Goal: Transaction & Acquisition: Purchase product/service

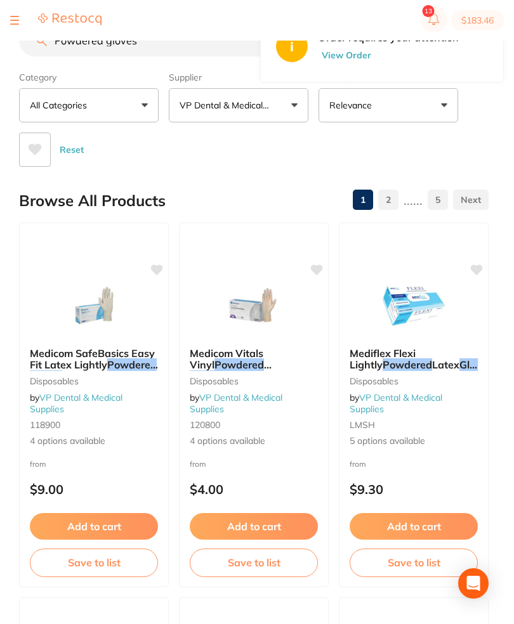
scroll to position [622, 0]
click at [432, 365] on span "Latex" at bounding box center [445, 365] width 27 height 13
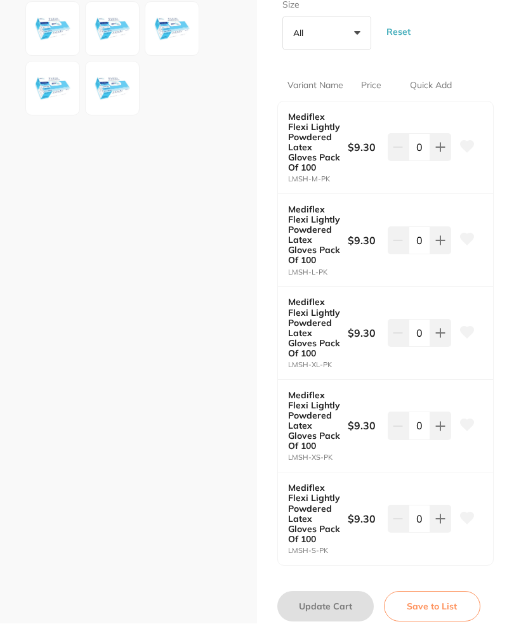
scroll to position [289, 0]
click at [437, 515] on icon at bounding box center [441, 519] width 8 height 8
click at [437, 518] on button at bounding box center [440, 520] width 21 height 28
type input "2"
click at [431, 600] on button "Save to List" at bounding box center [432, 607] width 96 height 30
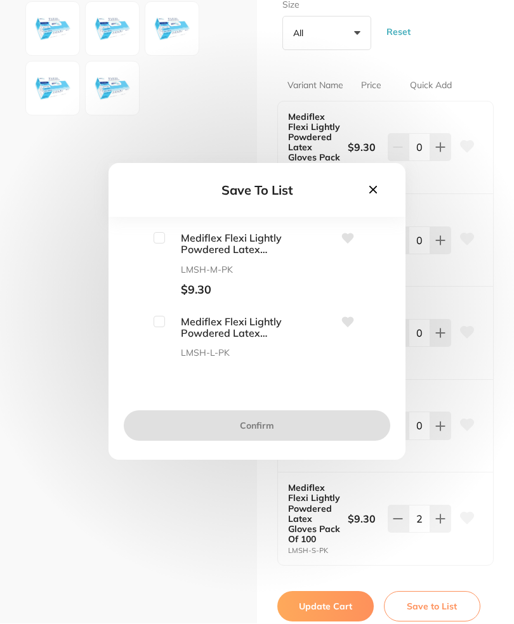
scroll to position [0, 0]
click at [158, 244] on input "checkbox" at bounding box center [159, 238] width 11 height 11
checkbox input "true"
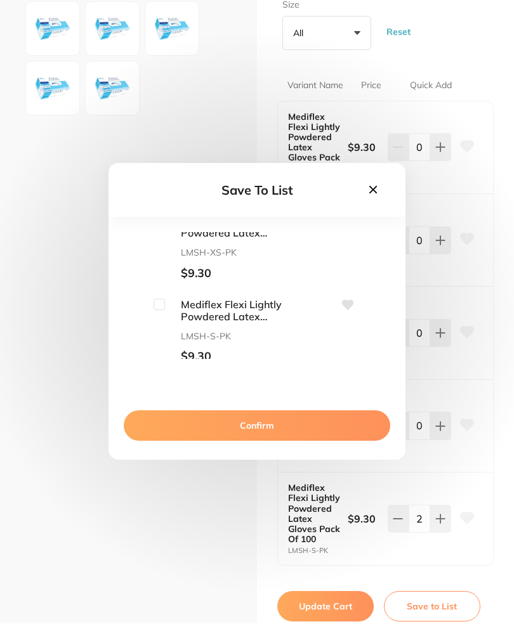
scroll to position [266, 0]
click at [161, 312] on input "checkbox" at bounding box center [159, 305] width 11 height 11
checkbox input "true"
click at [294, 442] on button "Confirm" at bounding box center [257, 426] width 266 height 30
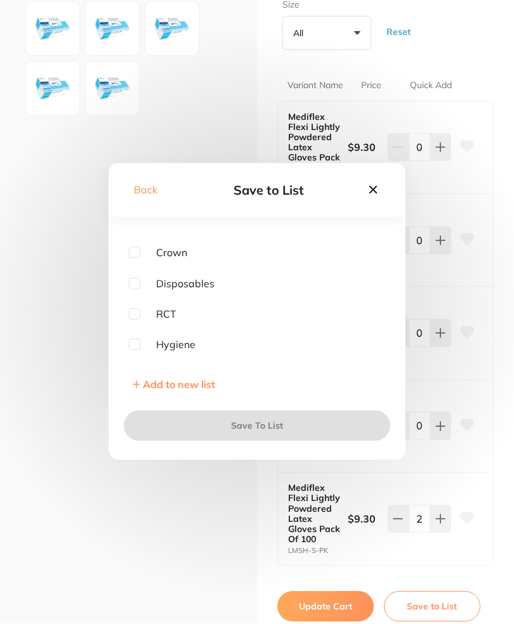
scroll to position [82, 0]
click at [136, 286] on input "checkbox" at bounding box center [134, 279] width 11 height 11
checkbox input "true"
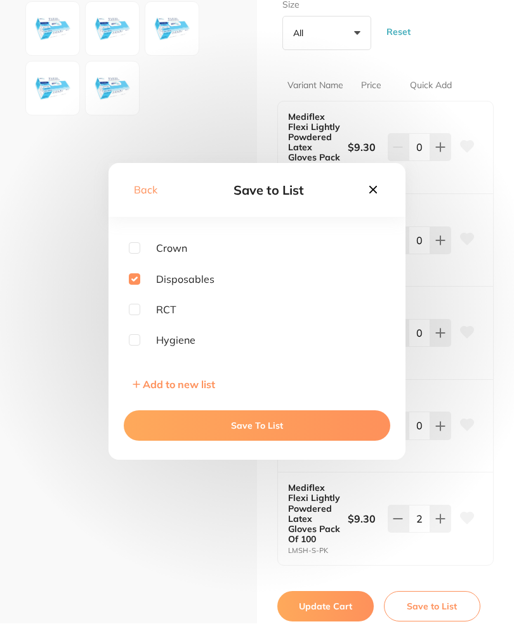
click at [265, 440] on button "Save To List" at bounding box center [257, 426] width 266 height 30
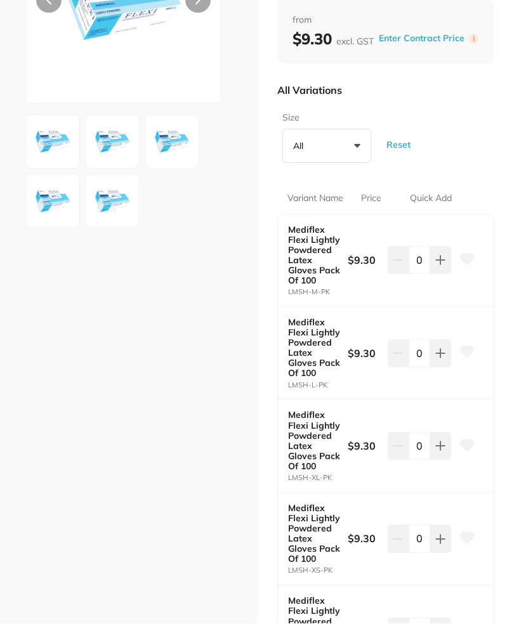
scroll to position [178, 0]
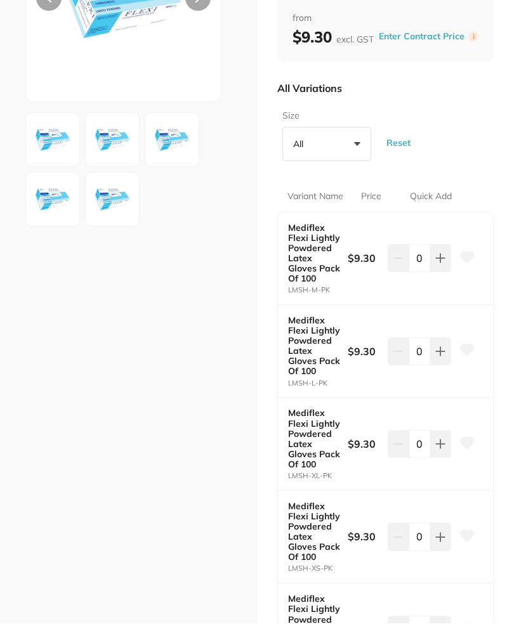
click at [438, 256] on icon at bounding box center [440, 259] width 10 height 10
type input "2"
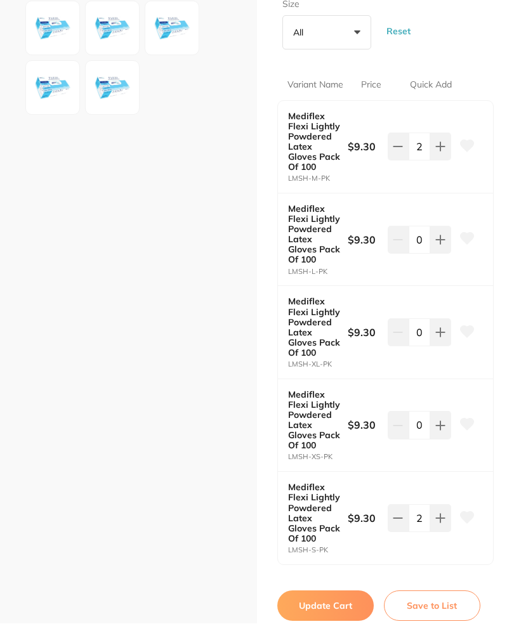
scroll to position [289, 0]
click at [338, 598] on button "Update Cart" at bounding box center [325, 607] width 96 height 30
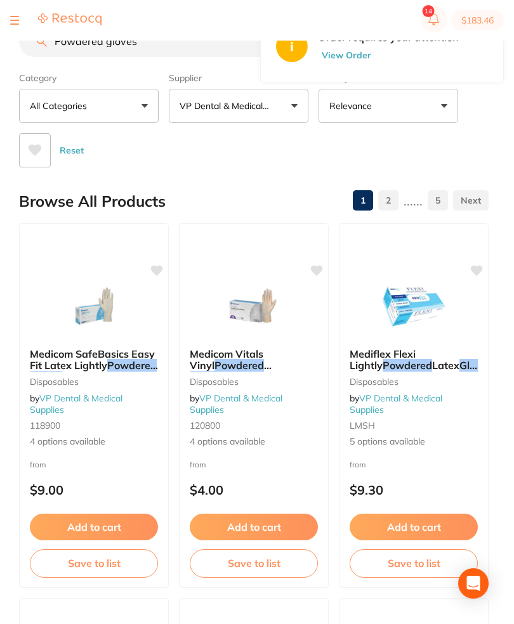
click at [24, 19] on div at bounding box center [55, 20] width 91 height 15
click at [17, 20] on button at bounding box center [14, 20] width 9 height 1
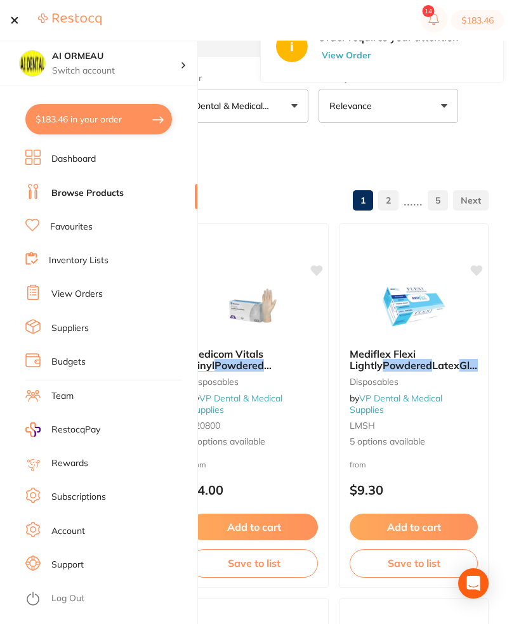
click at [96, 265] on link "Inventory Lists" at bounding box center [79, 260] width 60 height 13
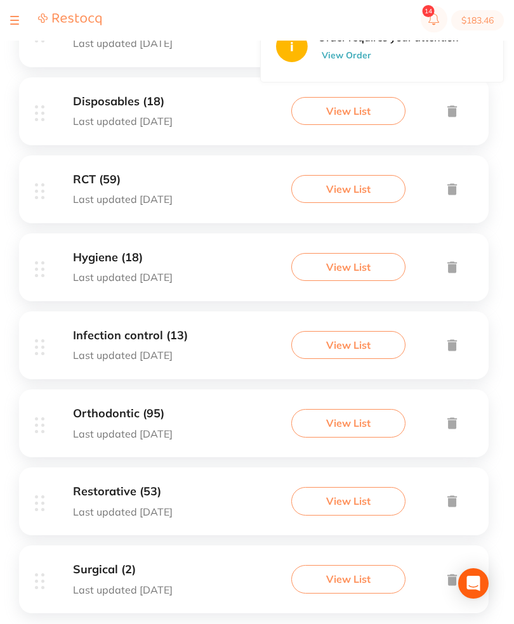
scroll to position [543, 0]
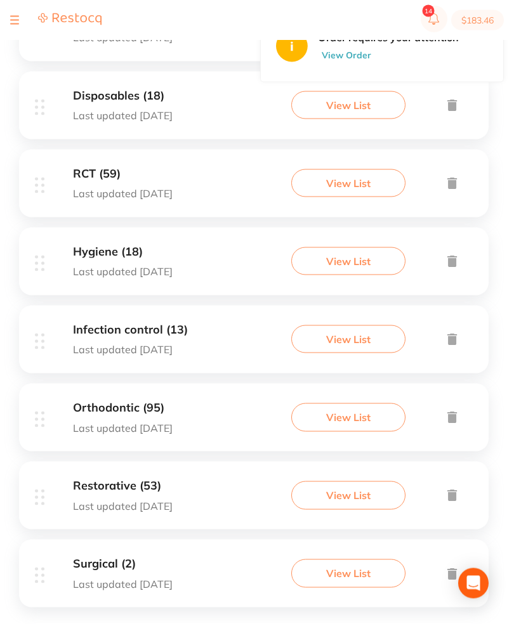
click at [355, 431] on button "View List" at bounding box center [348, 418] width 114 height 28
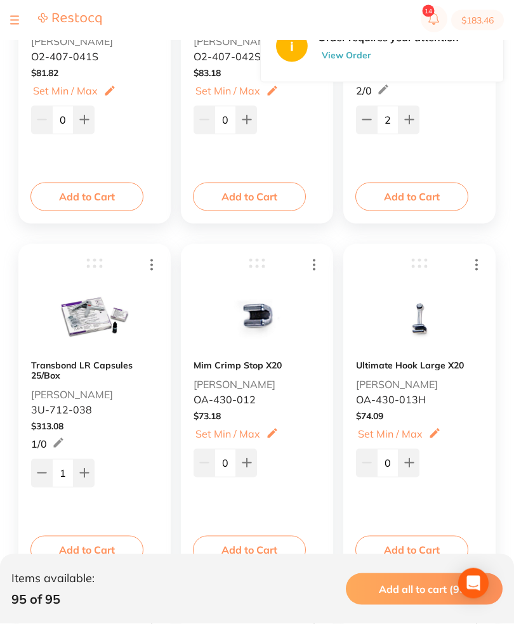
scroll to position [1094, 0]
click at [106, 554] on button "Add to Cart" at bounding box center [86, 550] width 113 height 28
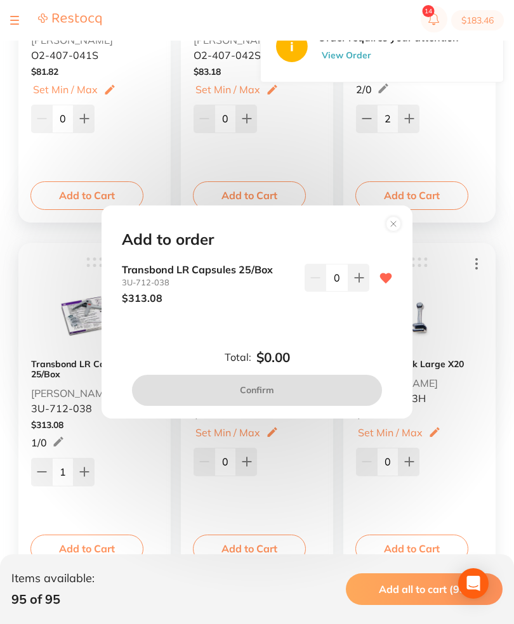
click at [360, 283] on icon at bounding box center [359, 278] width 10 height 10
type input "1"
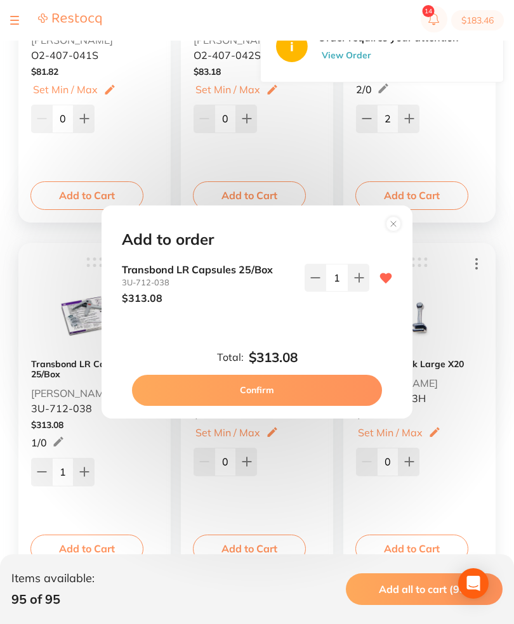
click at [303, 405] on button "Confirm" at bounding box center [257, 390] width 250 height 30
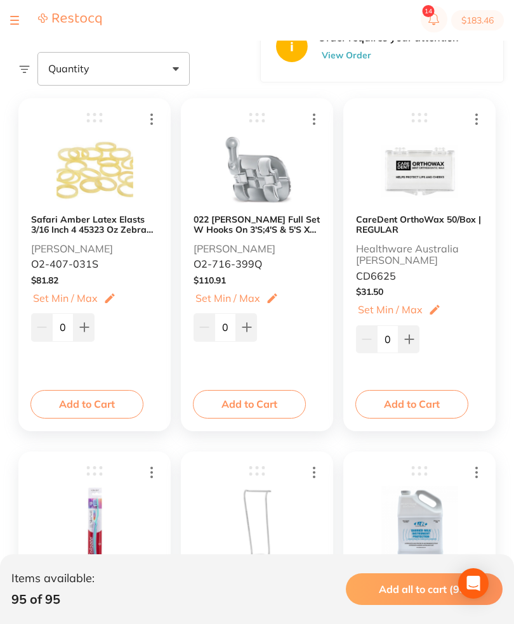
scroll to position [0, 0]
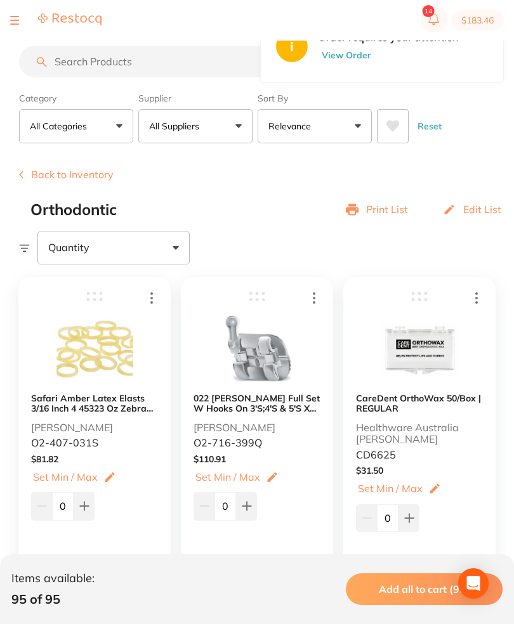
click at [407, 586] on span "Add all to cart (95)" at bounding box center [424, 589] width 91 height 13
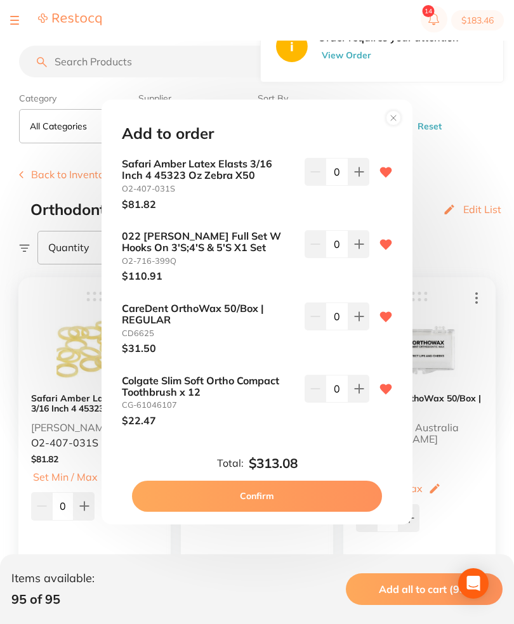
click at [388, 111] on circle at bounding box center [393, 118] width 15 height 15
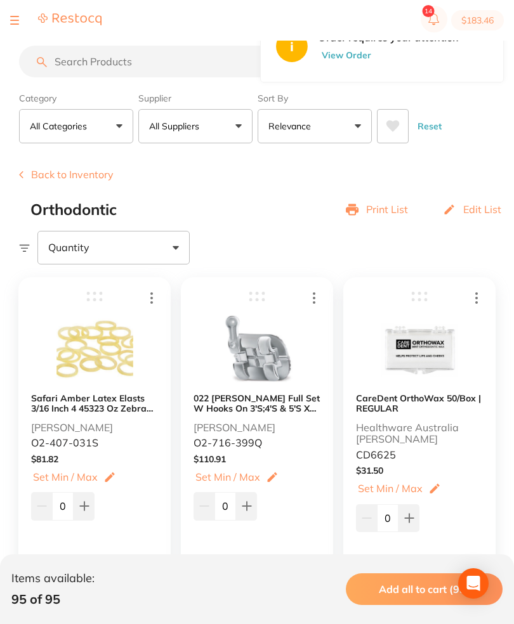
click at [479, 23] on button "$183.46" at bounding box center [477, 20] width 53 height 20
checkbox input "true"
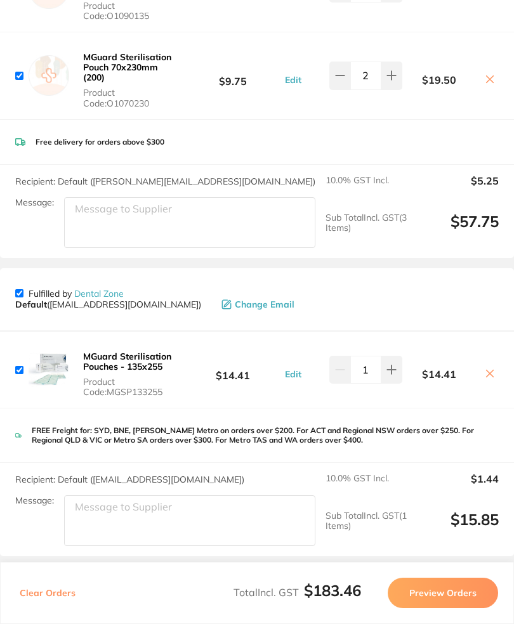
scroll to position [1239, 0]
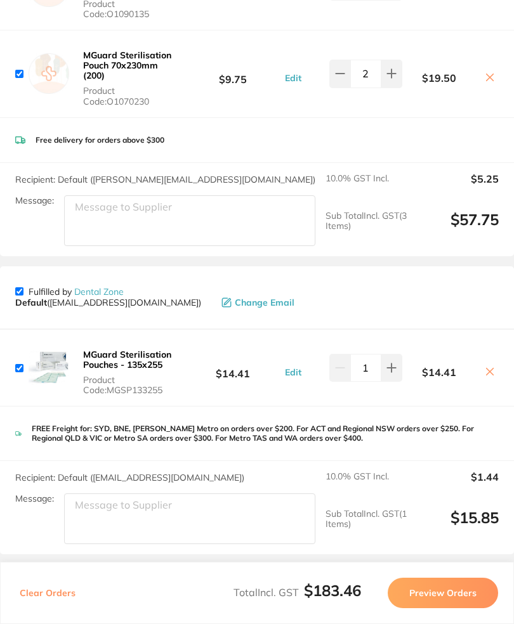
click at [431, 609] on button "Preview Orders" at bounding box center [443, 593] width 110 height 30
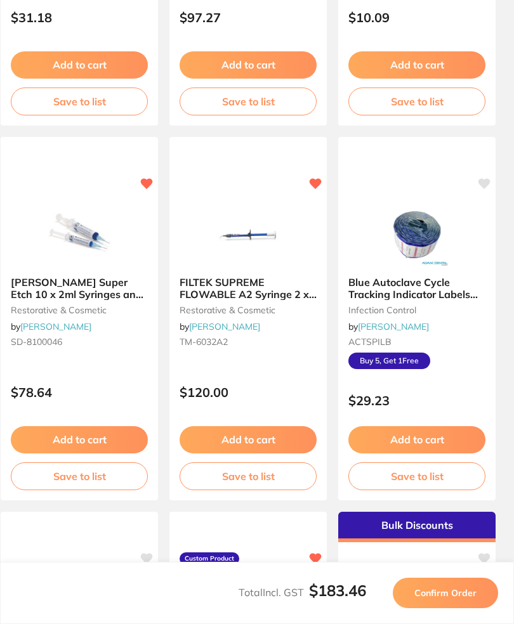
scroll to position [0, 0]
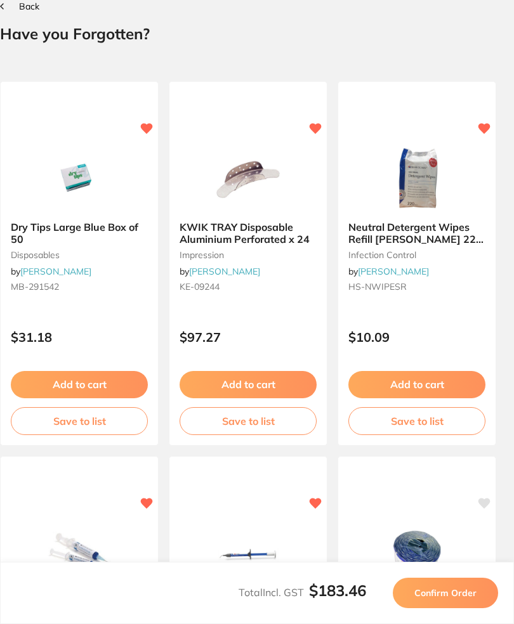
click at [447, 609] on button "Confirm Order" at bounding box center [445, 593] width 105 height 30
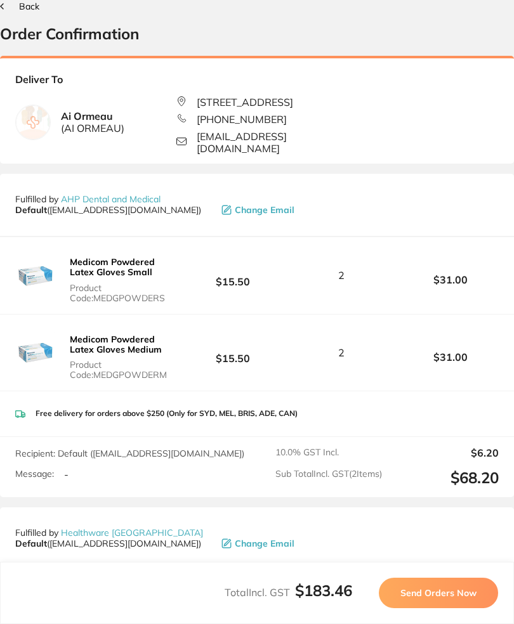
click at [445, 609] on button "Send Orders Now" at bounding box center [438, 593] width 119 height 30
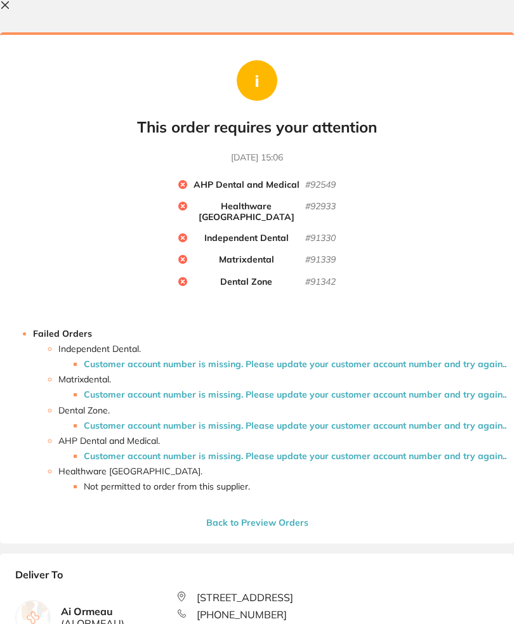
click at [3, 7] on icon at bounding box center [5, 5] width 7 height 7
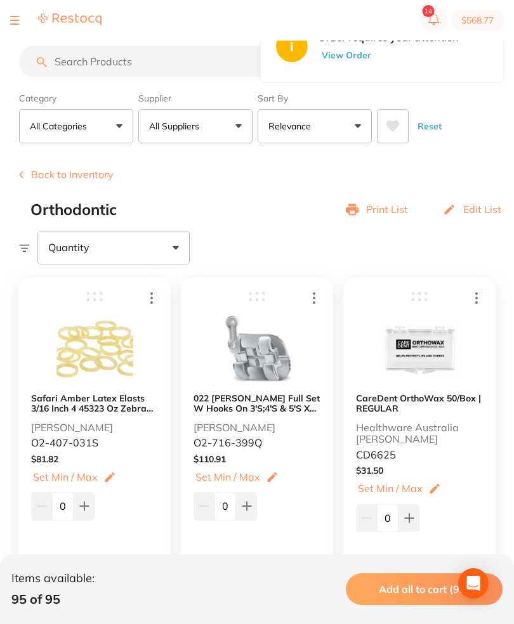
scroll to position [11, 0]
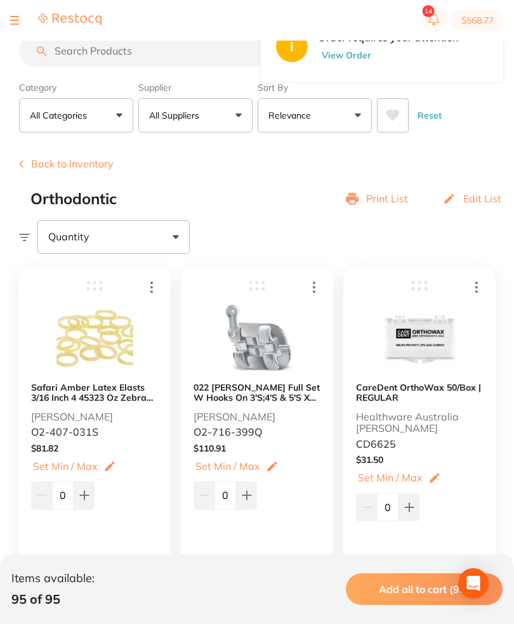
click at [480, 25] on button "$568.77" at bounding box center [477, 20] width 53 height 20
checkbox input "true"
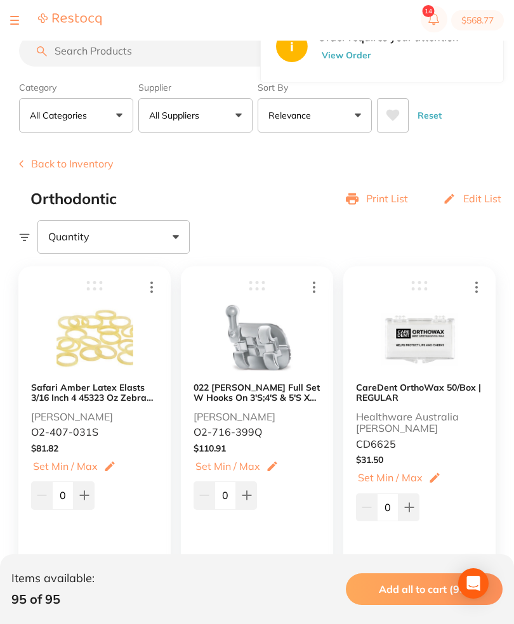
checkbox input "true"
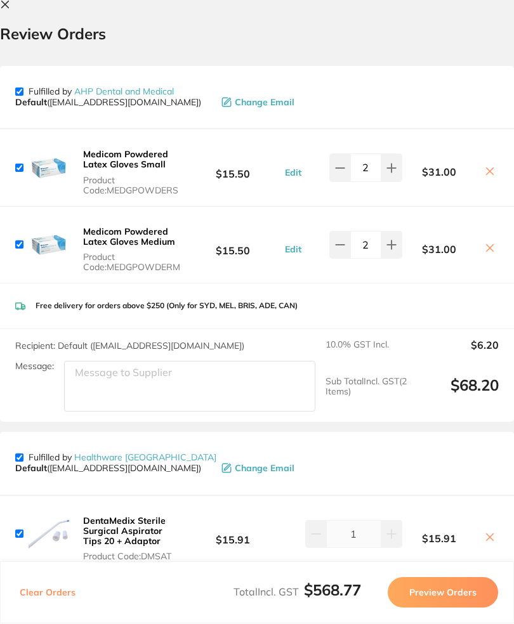
scroll to position [0, 0]
click at [5, 7] on icon at bounding box center [5, 5] width 10 height 10
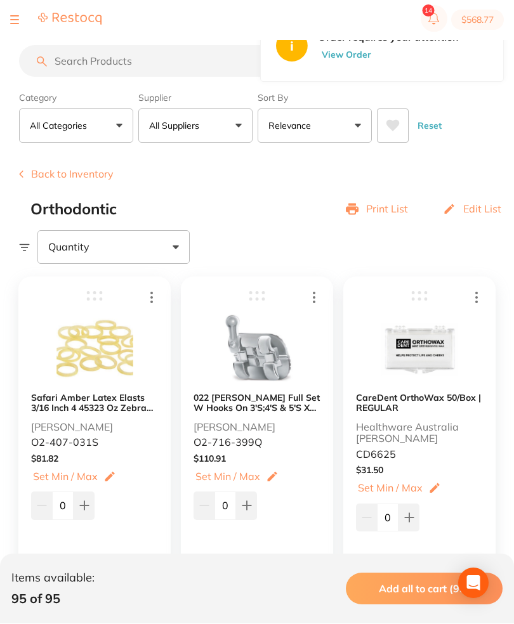
scroll to position [1, 0]
click at [11, 20] on button at bounding box center [14, 20] width 9 height 1
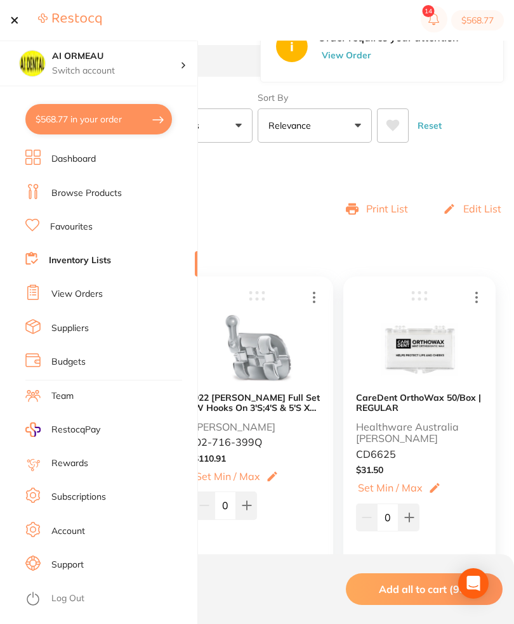
click at [101, 297] on link "View Orders" at bounding box center [76, 294] width 51 height 13
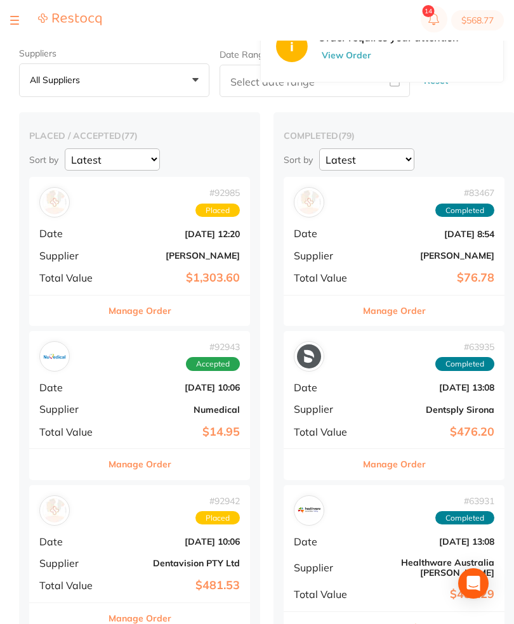
click at [11, 17] on div at bounding box center [14, 20] width 9 height 15
click at [463, 23] on button "$568.77" at bounding box center [477, 20] width 53 height 20
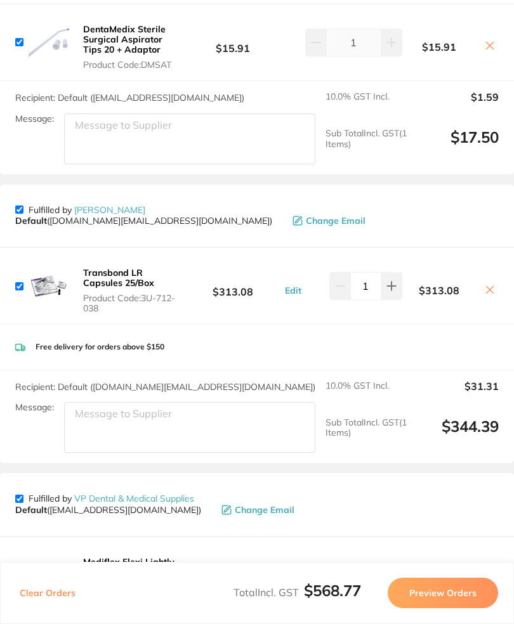
scroll to position [492, 0]
click at [16, 195] on div "Fulfilled by [PERSON_NAME] ( [DOMAIN_NAME][EMAIL_ADDRESS][DOMAIN_NAME] ) Change…" at bounding box center [257, 216] width 484 height 42
click at [16, 206] on input "checkbox" at bounding box center [19, 210] width 8 height 8
checkbox input "false"
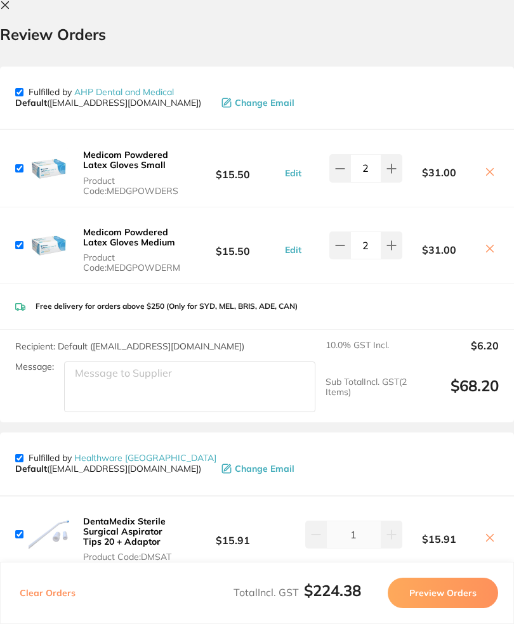
scroll to position [0, 0]
click at [6, 4] on icon at bounding box center [5, 5] width 7 height 7
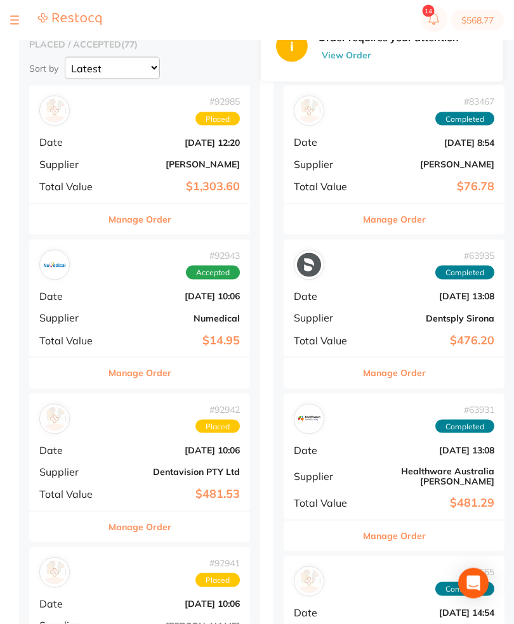
scroll to position [91, 0]
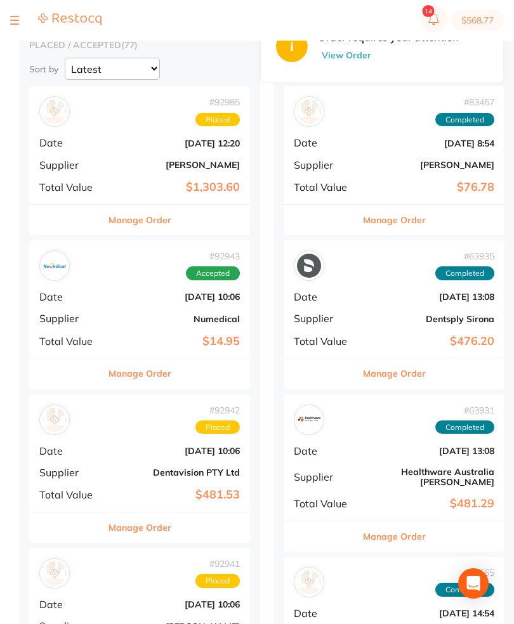
click at [213, 191] on b "$1,303.60" at bounding box center [176, 187] width 127 height 13
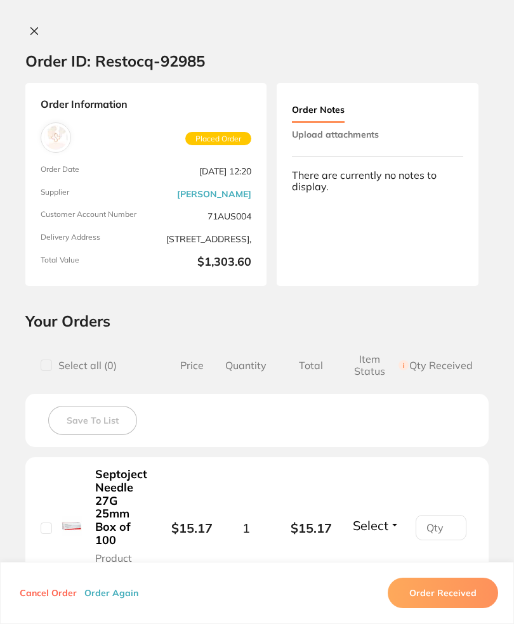
scroll to position [-1, 0]
click at [34, 20] on div "Order ID: Restocq- 92985 Order Information Placed Order Order Date [DATE] 12:20…" at bounding box center [257, 312] width 514 height 624
click at [34, 19] on div "Order ID: Restocq- 92985 Order Information Placed Order Order Date [DATE] 12:20…" at bounding box center [257, 312] width 514 height 624
click at [35, 31] on icon at bounding box center [34, 31] width 7 height 7
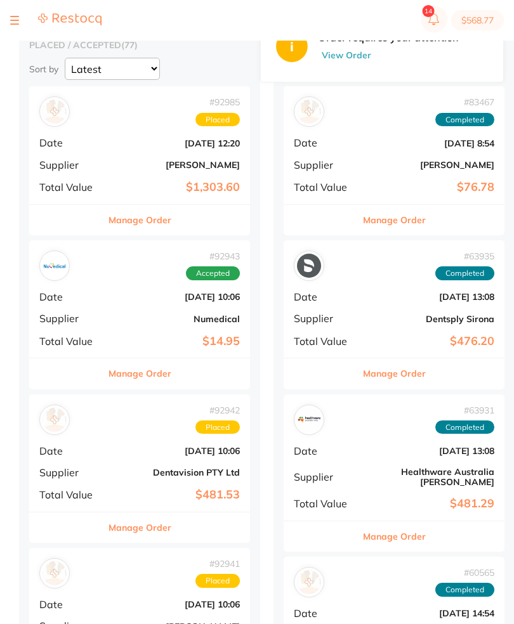
click at [25, 32] on section "$568.77" at bounding box center [257, 20] width 514 height 41
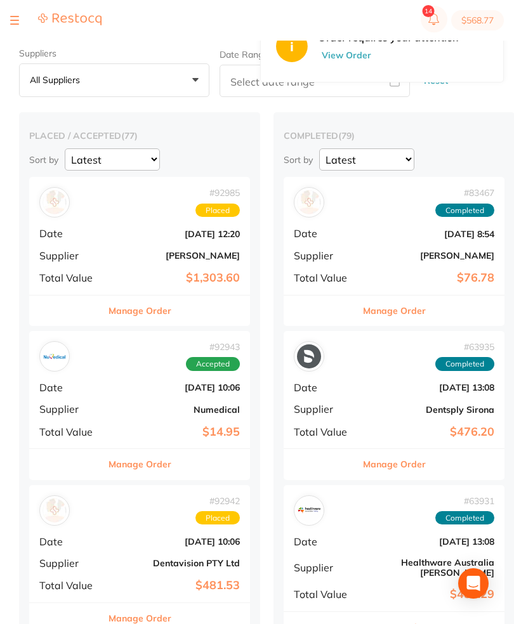
click at [482, 25] on button "$568.77" at bounding box center [477, 20] width 53 height 20
checkbox input "true"
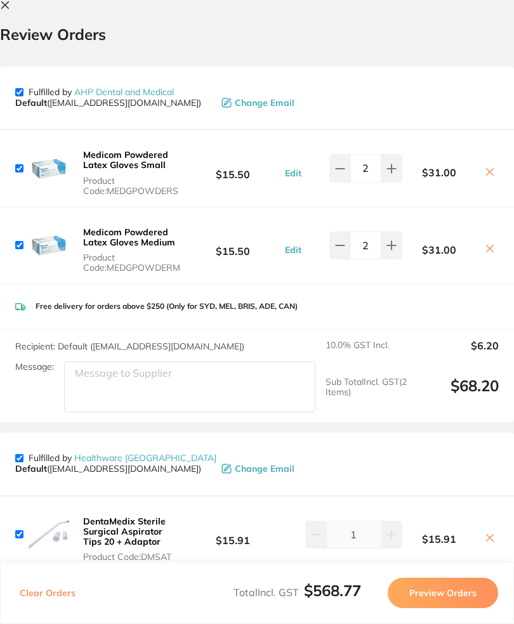
click at [490, 176] on button at bounding box center [490, 172] width 18 height 13
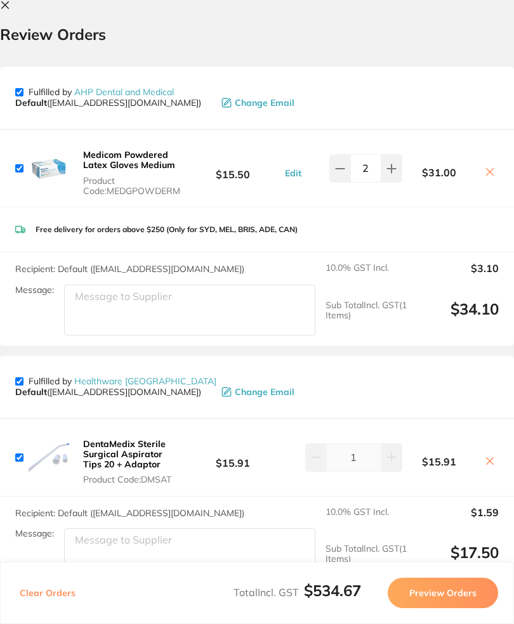
click at [495, 172] on button at bounding box center [490, 172] width 18 height 13
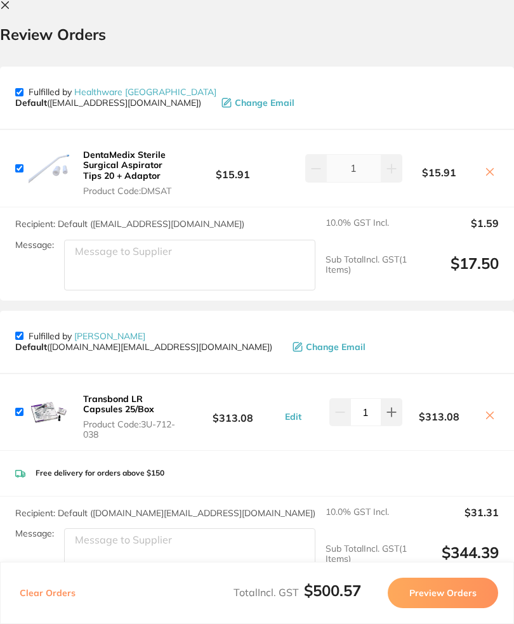
click at [494, 172] on icon at bounding box center [490, 172] width 10 height 10
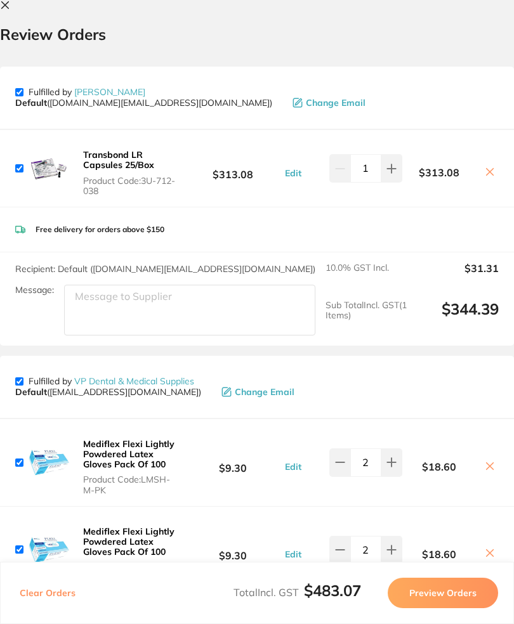
click at [13, 3] on button at bounding box center [7, 6] width 15 height 12
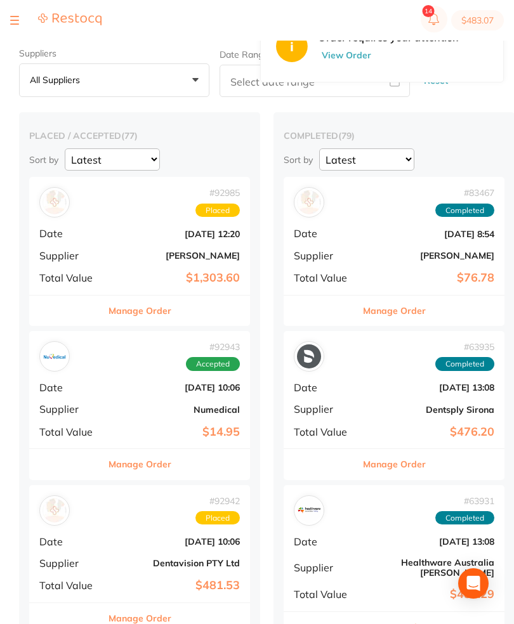
scroll to position [8, 0]
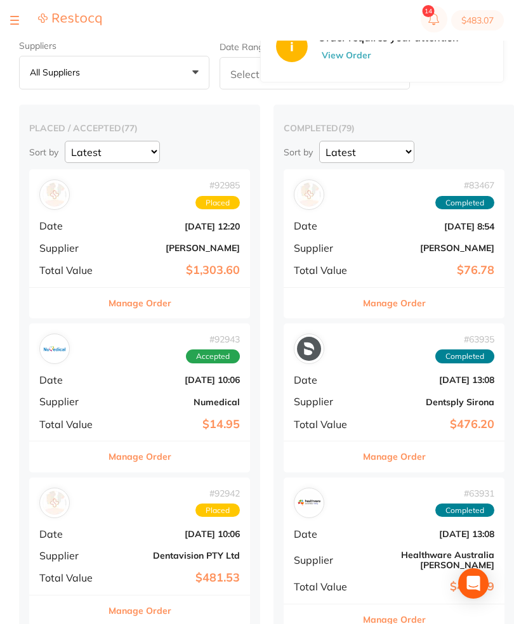
click at [8, 13] on section "$483.07" at bounding box center [257, 20] width 514 height 41
click at [6, 9] on section "$483.07" at bounding box center [257, 20] width 514 height 41
click at [5, 9] on section "$483.07" at bounding box center [257, 20] width 514 height 41
click at [16, 20] on button at bounding box center [14, 20] width 9 height 1
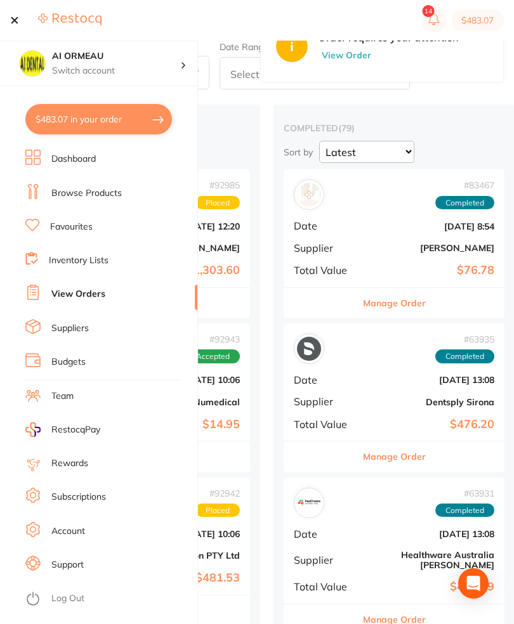
click at [114, 197] on link "Browse Products" at bounding box center [86, 193] width 70 height 13
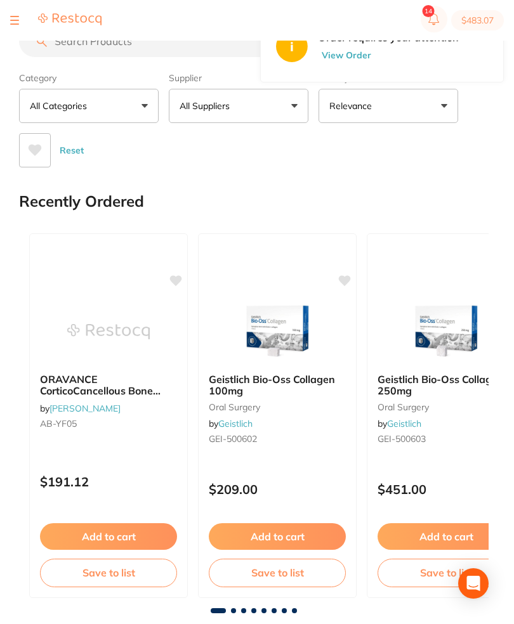
click at [139, 57] on input "search" at bounding box center [192, 41] width 347 height 32
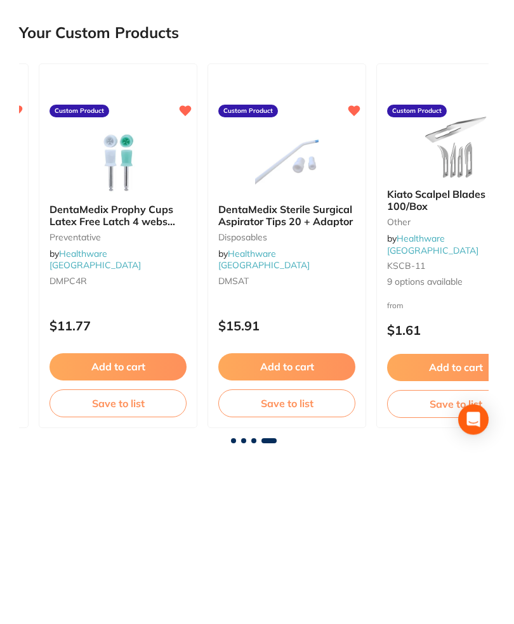
scroll to position [0, 1003]
click at [317, 518] on button "Add to cart" at bounding box center [287, 531] width 137 height 27
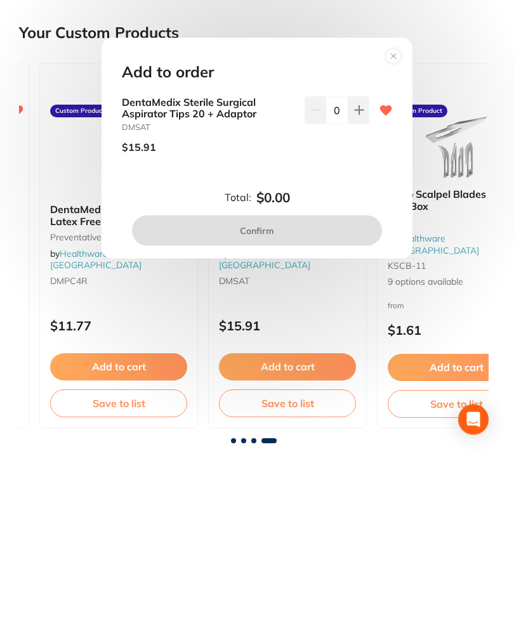
scroll to position [643, 0]
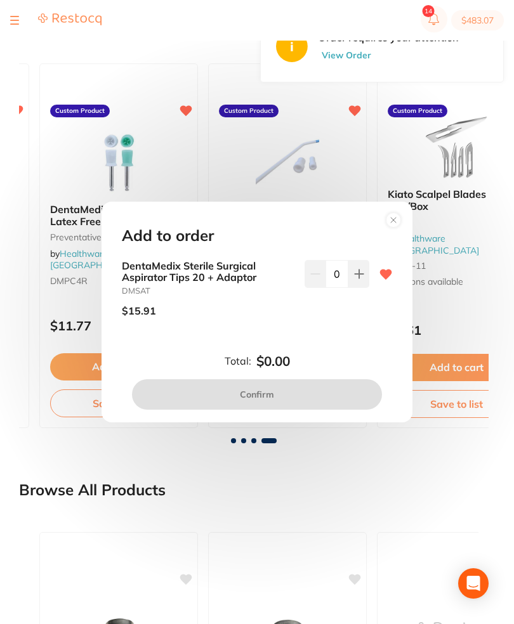
click at [365, 288] on button at bounding box center [358, 274] width 21 height 28
type input "1"
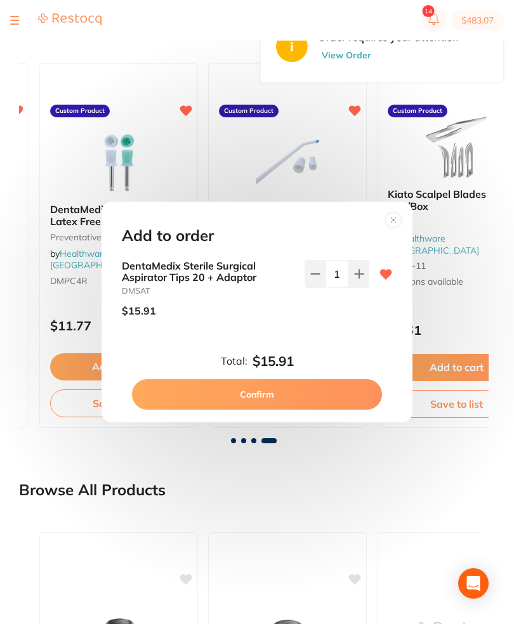
click at [201, 410] on button "Confirm" at bounding box center [257, 394] width 250 height 30
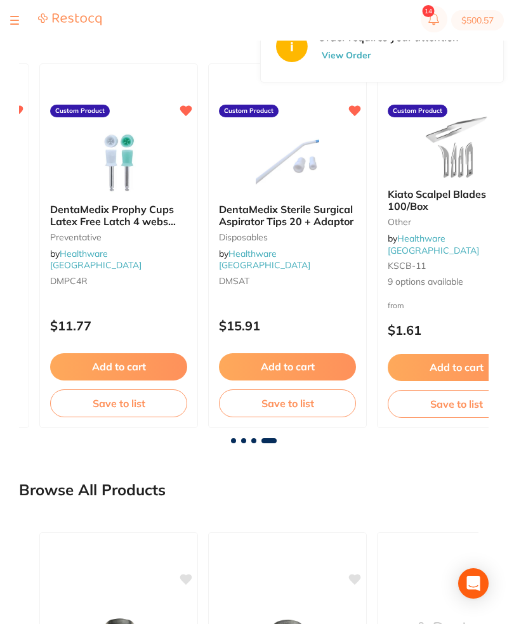
click at [481, 17] on button "$500.57" at bounding box center [477, 20] width 53 height 20
checkbox input "true"
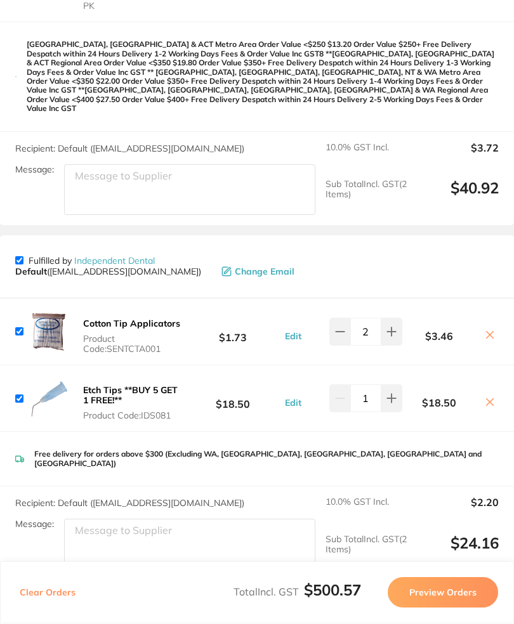
scroll to position [816, 0]
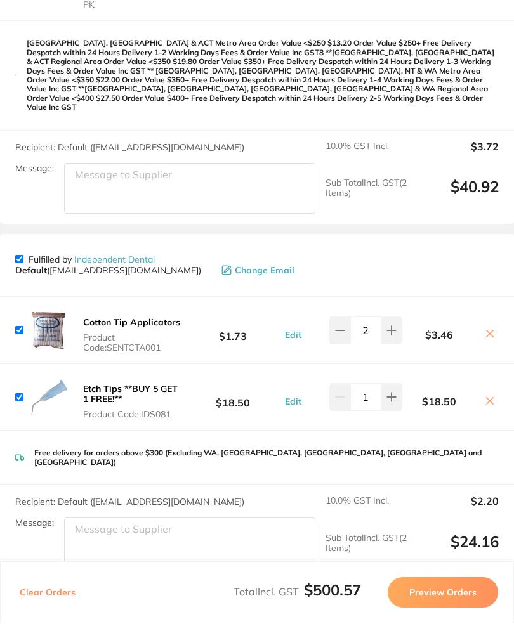
click at [23, 256] on input "checkbox" at bounding box center [19, 260] width 8 height 8
checkbox input "false"
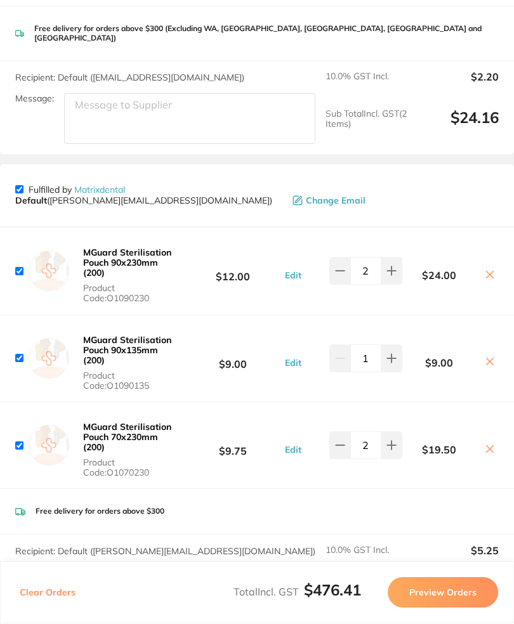
scroll to position [1240, 0]
click at [18, 186] on input "checkbox" at bounding box center [19, 190] width 8 height 8
checkbox input "false"
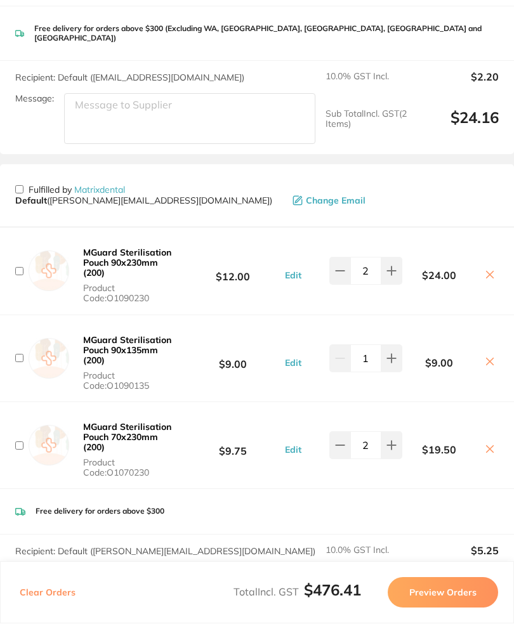
checkbox input "false"
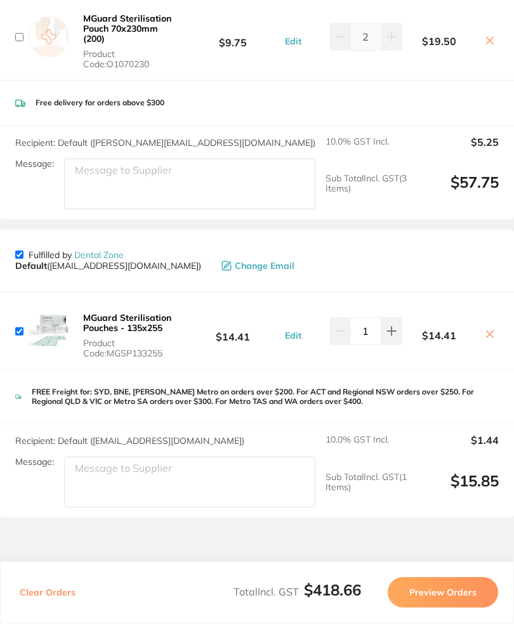
scroll to position [1648, 0]
click at [22, 252] on input "checkbox" at bounding box center [19, 256] width 8 height 8
checkbox input "false"
click at [449, 609] on button "Preview Orders" at bounding box center [443, 593] width 110 height 30
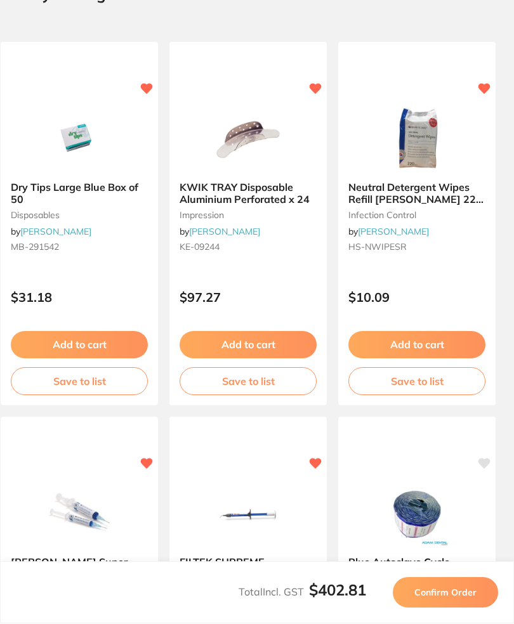
scroll to position [0, 0]
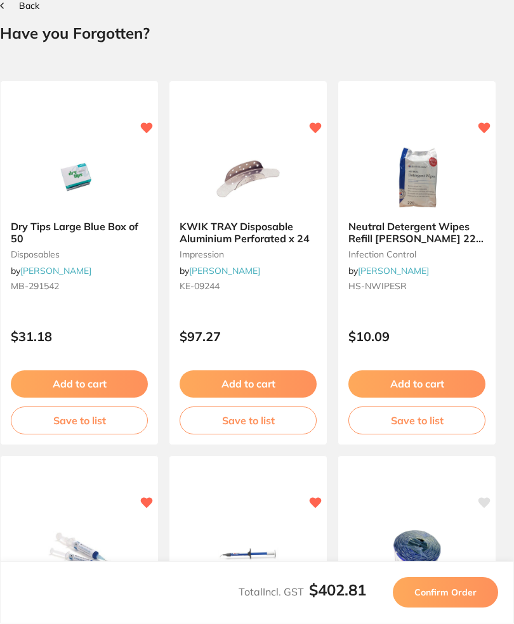
click at [457, 609] on button "Confirm Order" at bounding box center [445, 593] width 105 height 30
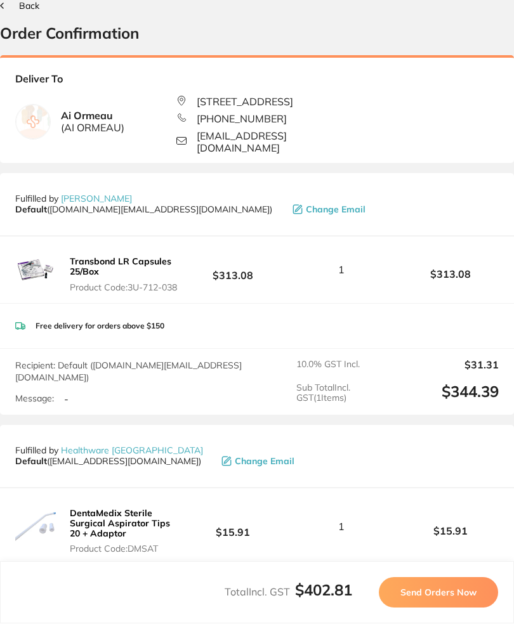
click at [450, 609] on button "Send Orders Now" at bounding box center [438, 593] width 119 height 30
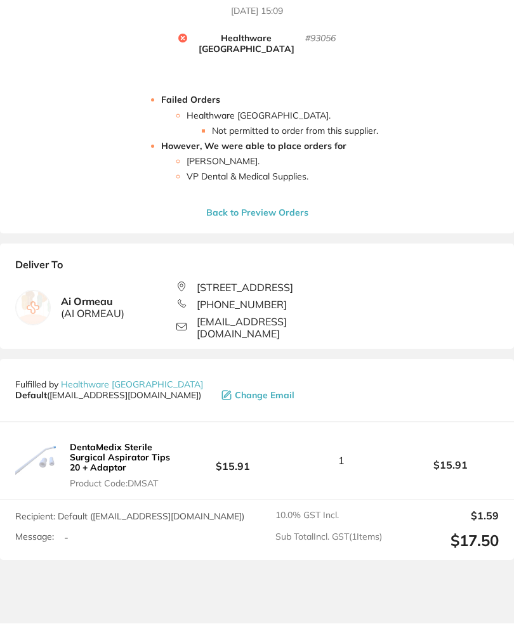
scroll to position [146, 0]
